Goal: Task Accomplishment & Management: Complete application form

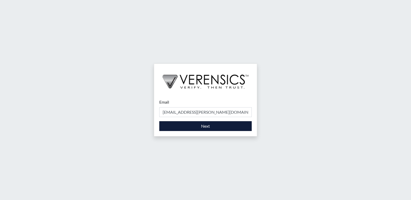
type input "[EMAIL_ADDRESS][PERSON_NAME][DOMAIN_NAME]"
click at [215, 125] on button "Next" at bounding box center [205, 126] width 92 height 10
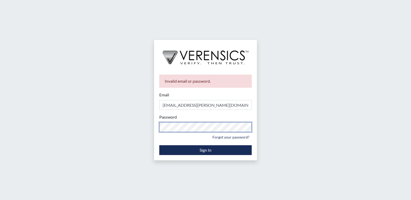
click at [155, 125] on div "Invalid email or password. Email [EMAIL_ADDRESS][PERSON_NAME][DOMAIN_NAME] Plea…" at bounding box center [205, 114] width 103 height 91
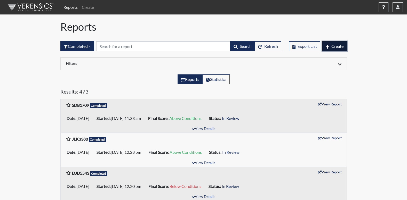
click at [339, 47] on span "Create" at bounding box center [337, 46] width 12 height 5
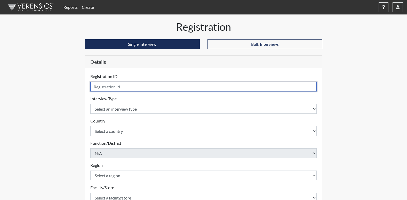
click at [136, 89] on input "text" at bounding box center [203, 87] width 227 height 10
type input "ALM2410"
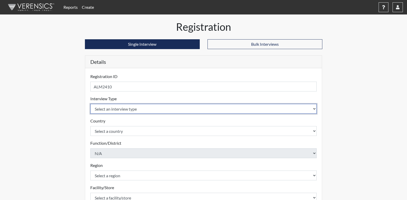
click at [133, 107] on select "Select an interview type Corrections Pre-Employment" at bounding box center [203, 109] width 227 height 10
select select "ff733e93-e1bf-11ea-9c9f-0eff0cf7eb8f"
click at [90, 104] on select "Select an interview type Corrections Pre-Employment" at bounding box center [203, 109] width 227 height 10
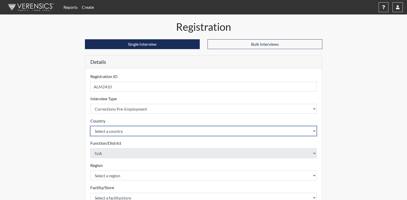
click at [122, 129] on select "Select a country [GEOGRAPHIC_DATA] [GEOGRAPHIC_DATA]" at bounding box center [203, 131] width 227 height 10
select select "united-states-of-[GEOGRAPHIC_DATA]"
click at [90, 126] on select "Select a country [GEOGRAPHIC_DATA] [GEOGRAPHIC_DATA]" at bounding box center [203, 131] width 227 height 10
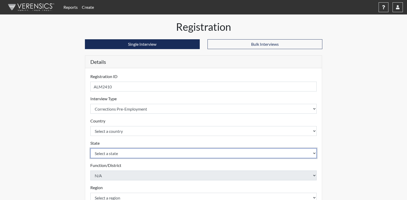
click at [112, 152] on select "Select a state [US_STATE] [US_STATE] [US_STATE] [US_STATE] [US_STATE] [US_STATE…" at bounding box center [203, 153] width 227 height 10
select select "GA"
click at [90, 148] on select "Select a state [US_STATE] [US_STATE] [US_STATE] [US_STATE] [US_STATE] [US_STATE…" at bounding box center [203, 153] width 227 height 10
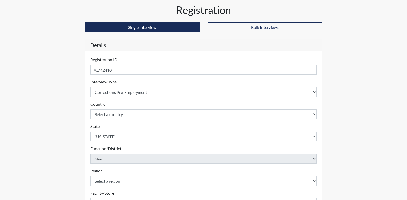
scroll to position [26, 0]
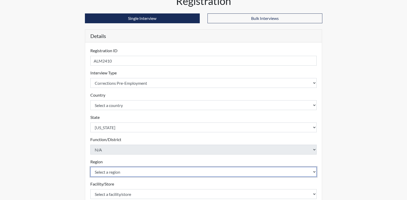
click at [109, 172] on select "Select a region [GEOGRAPHIC_DATA]" at bounding box center [203, 172] width 227 height 10
click at [110, 171] on select "Select a region [GEOGRAPHIC_DATA]" at bounding box center [203, 172] width 227 height 10
select select "743fb50d-a618-40f0-9631-f2ad6878b8a9"
click at [90, 167] on select "Select a region [GEOGRAPHIC_DATA]" at bounding box center [203, 172] width 227 height 10
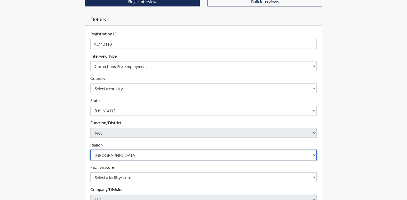
scroll to position [52, 0]
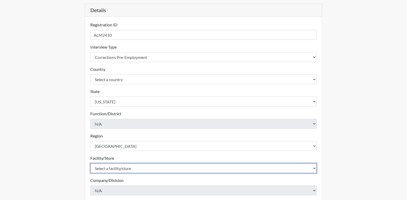
click at [118, 169] on select "Select a facility/store Coastal SP" at bounding box center [203, 168] width 227 height 10
select select "1ca32380-6dc3-48c7-adf5-9eb7d7284c70"
click at [90, 163] on select "Select a facility/store Coastal SP" at bounding box center [203, 168] width 227 height 10
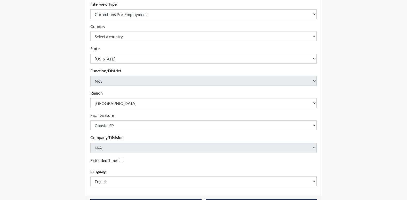
scroll to position [103, 0]
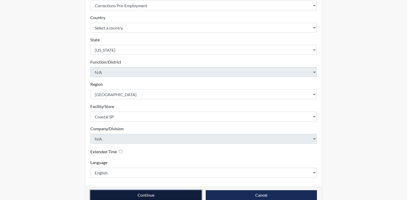
click at [183, 194] on button "Continue" at bounding box center [145, 195] width 111 height 10
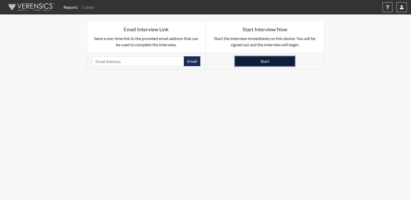
click at [266, 61] on button "Start" at bounding box center [265, 61] width 60 height 10
